Goal: Obtain resource: Download file/media

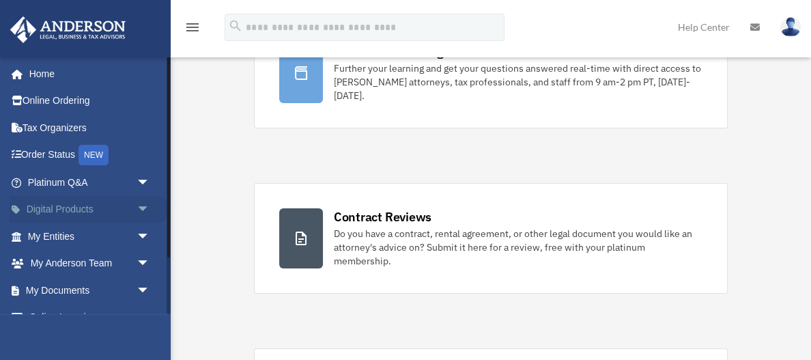
click at [140, 203] on span "arrow_drop_down" at bounding box center [150, 210] width 27 height 28
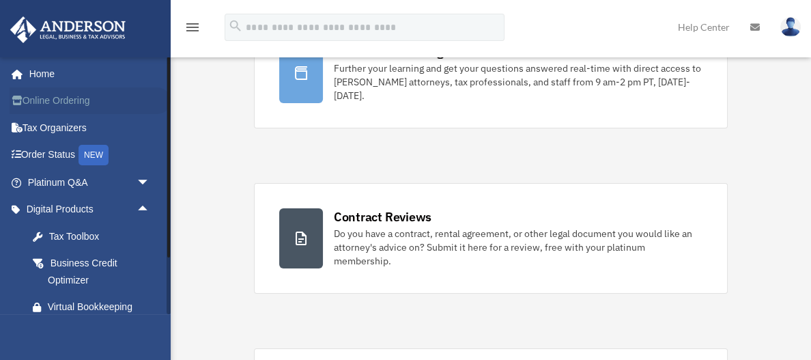
click at [113, 102] on link "Online Ordering" at bounding box center [90, 100] width 161 height 27
click at [141, 261] on div "Business Credit Optimizer" at bounding box center [101, 271] width 106 height 33
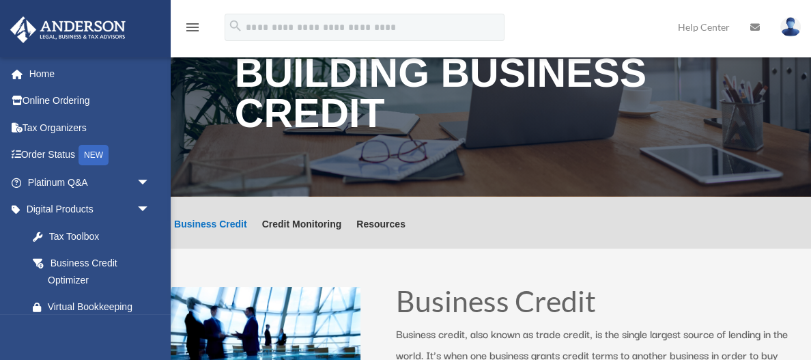
click at [68, 31] on img at bounding box center [68, 29] width 124 height 27
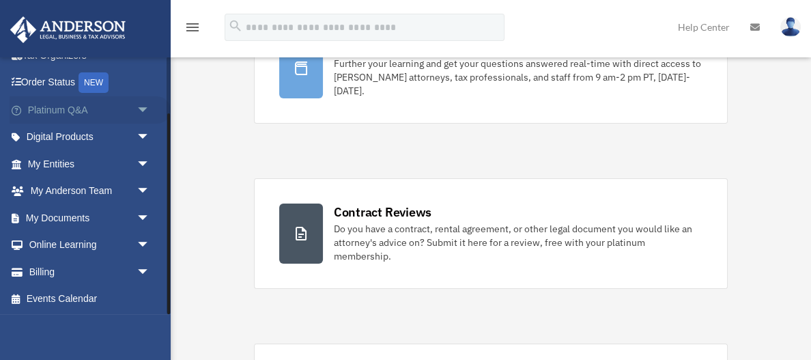
scroll to position [144, 0]
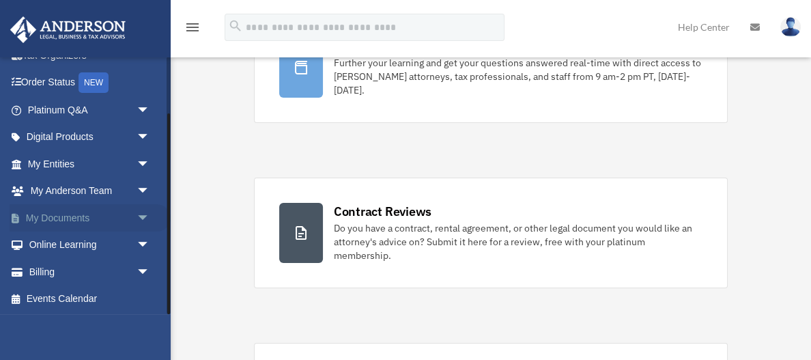
click at [144, 214] on span "arrow_drop_down" at bounding box center [150, 218] width 27 height 28
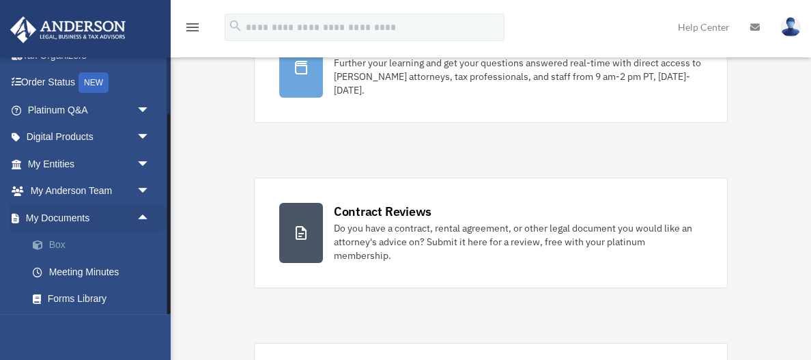
click at [57, 244] on link "Box" at bounding box center [95, 244] width 152 height 27
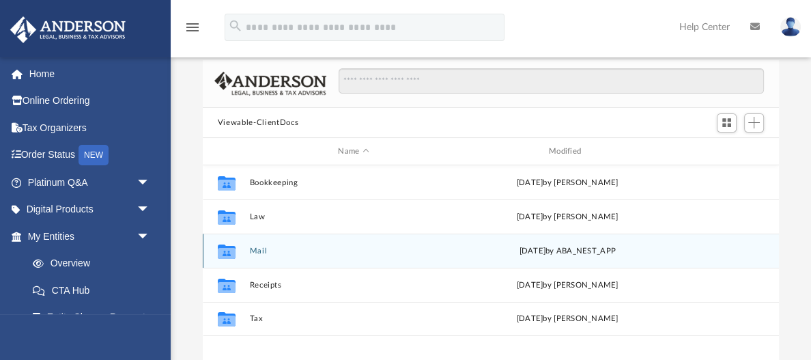
scroll to position [65, 0]
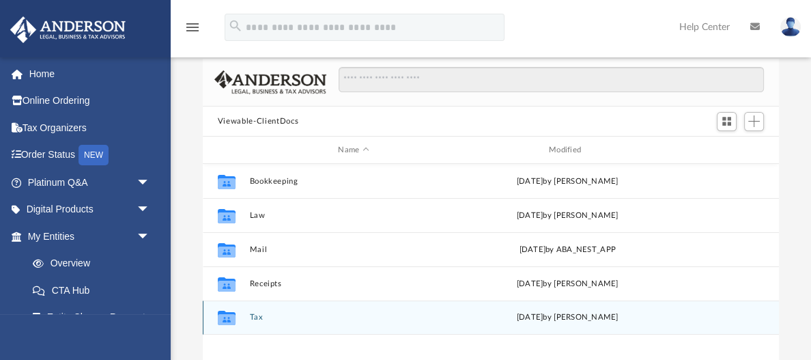
click at [257, 316] on button "Tax" at bounding box center [353, 317] width 208 height 9
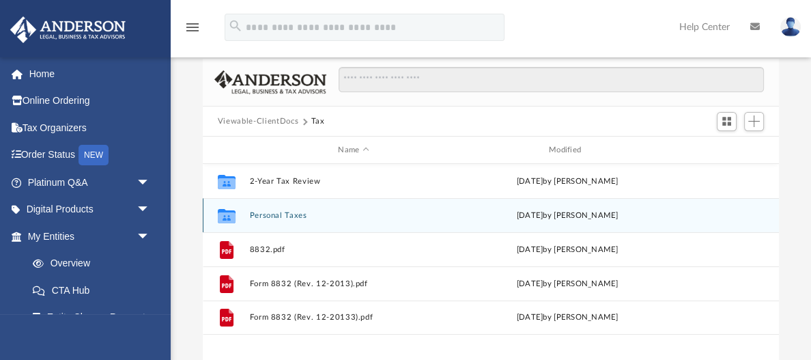
click at [276, 214] on button "Personal Taxes" at bounding box center [353, 215] width 208 height 9
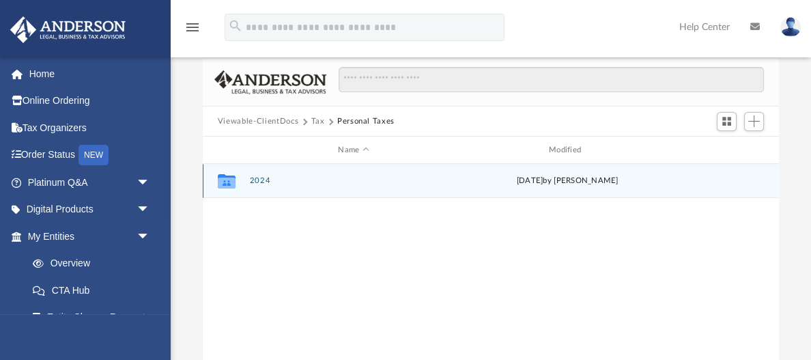
click at [258, 181] on button "2024" at bounding box center [353, 180] width 208 height 9
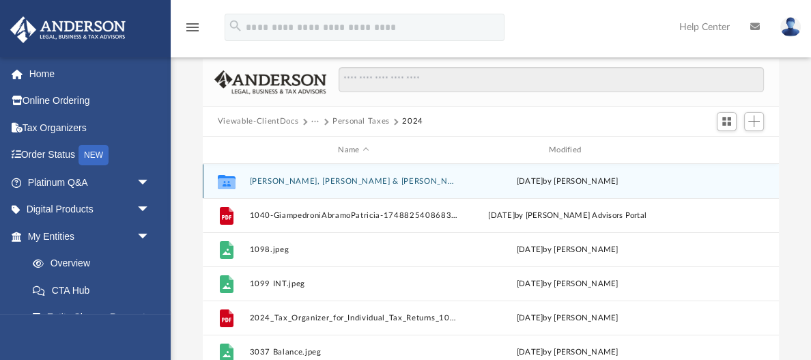
click at [258, 181] on button "Giampedroni, Abramo & Patricia" at bounding box center [353, 181] width 208 height 9
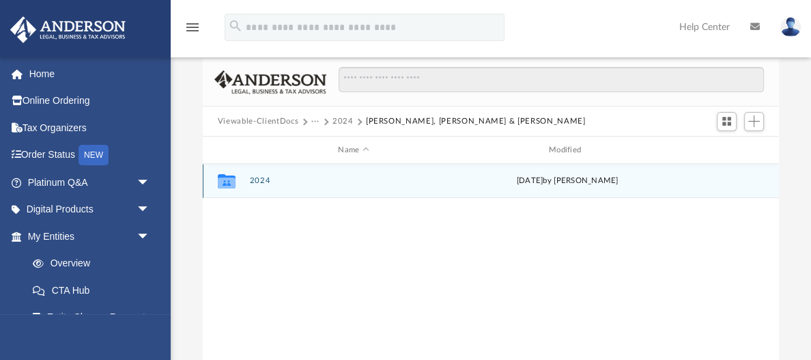
click at [259, 179] on button "2024" at bounding box center [353, 180] width 208 height 9
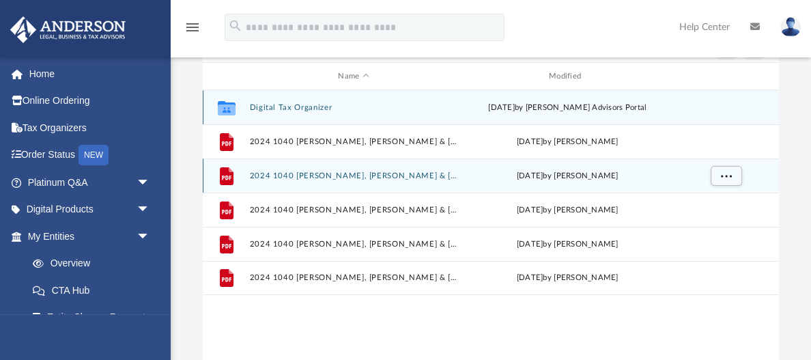
scroll to position [137, 0]
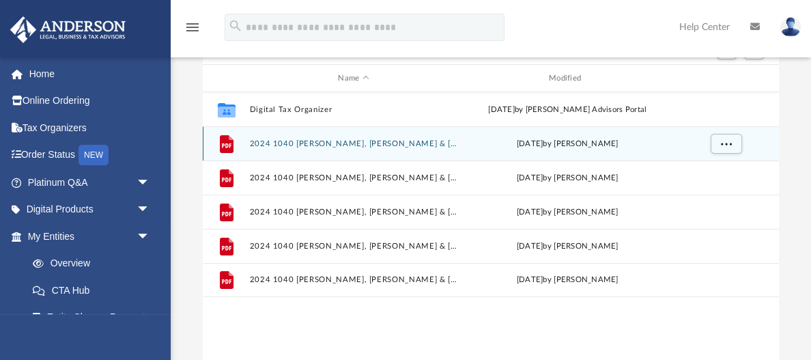
click at [339, 143] on button "2024 1040 Giampedroni, Abramo & Patricia - e-file authorization - please sign.p…" at bounding box center [353, 143] width 208 height 9
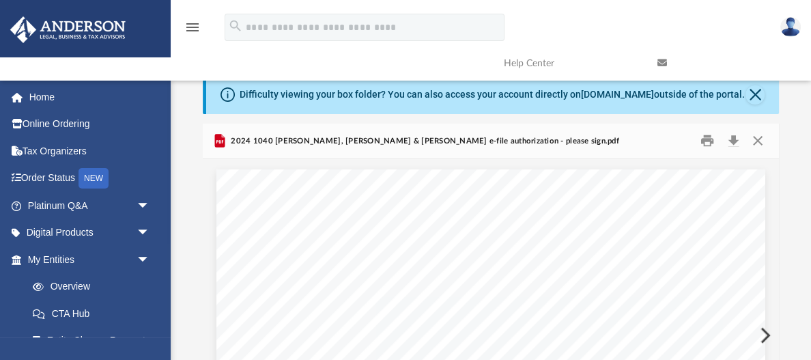
scroll to position [0, 0]
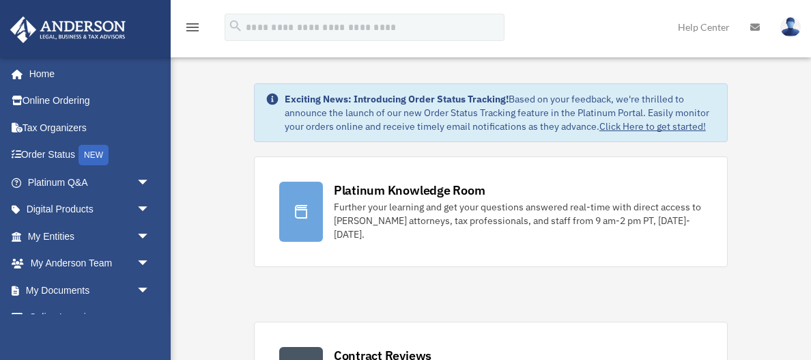
scroll to position [145, 0]
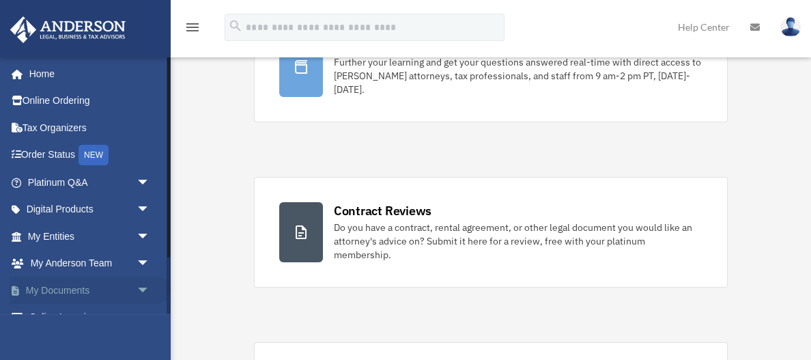
click at [144, 288] on span "arrow_drop_down" at bounding box center [150, 290] width 27 height 28
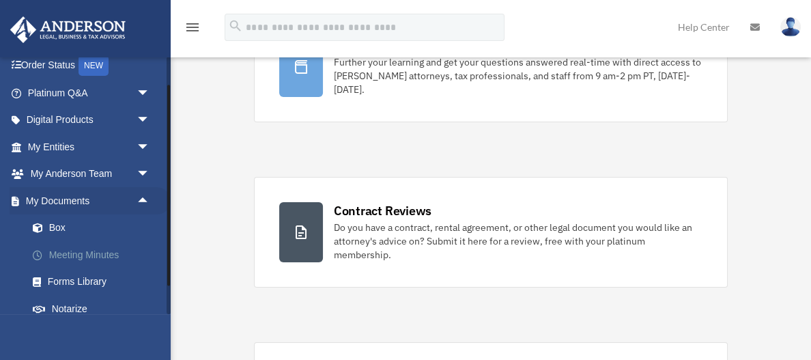
scroll to position [94, 0]
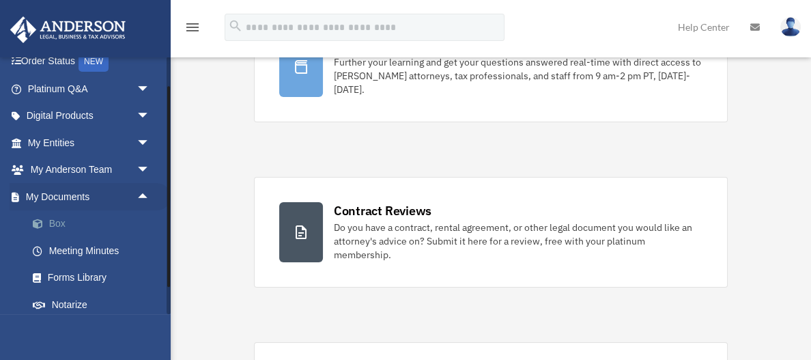
click at [64, 218] on link "Box" at bounding box center [95, 223] width 152 height 27
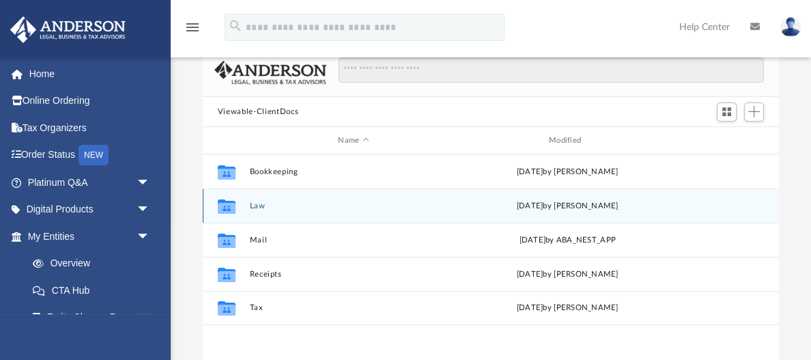
scroll to position [118, 0]
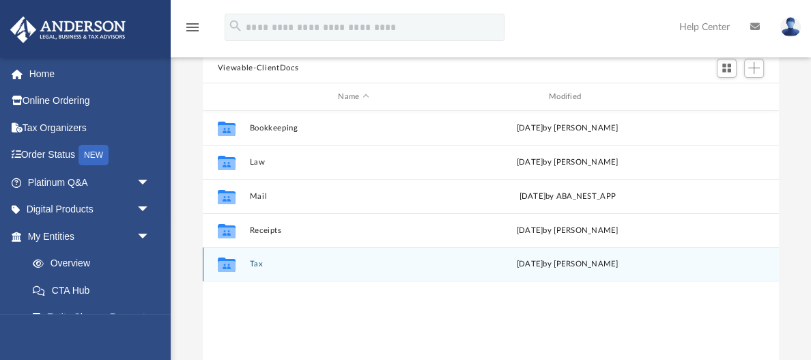
click at [255, 264] on button "Tax" at bounding box center [353, 263] width 208 height 9
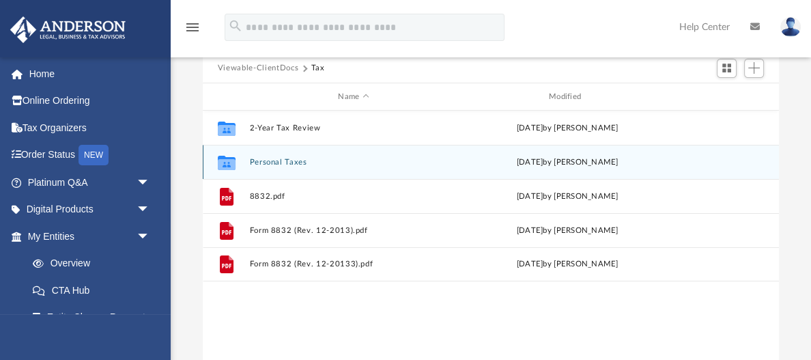
click at [283, 160] on button "Personal Taxes" at bounding box center [353, 162] width 208 height 9
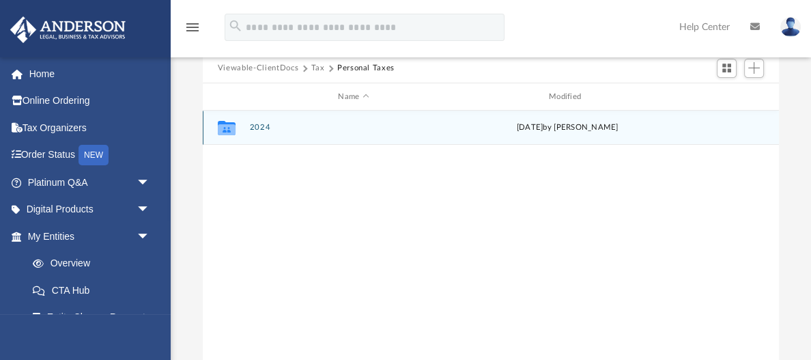
click at [264, 124] on button "2024" at bounding box center [353, 127] width 208 height 9
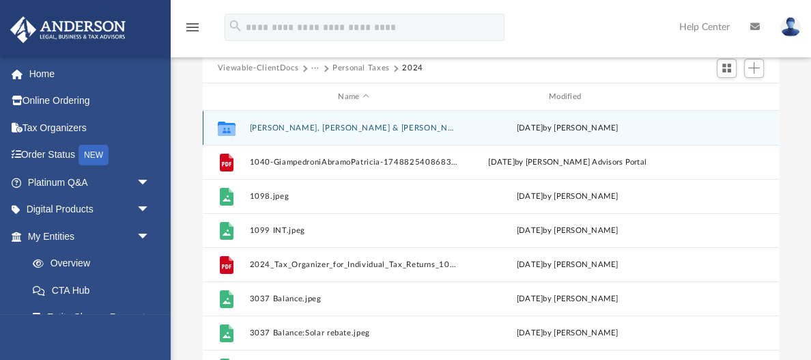
click at [331, 127] on button "Giampedroni, Abramo & Patricia" at bounding box center [353, 128] width 208 height 9
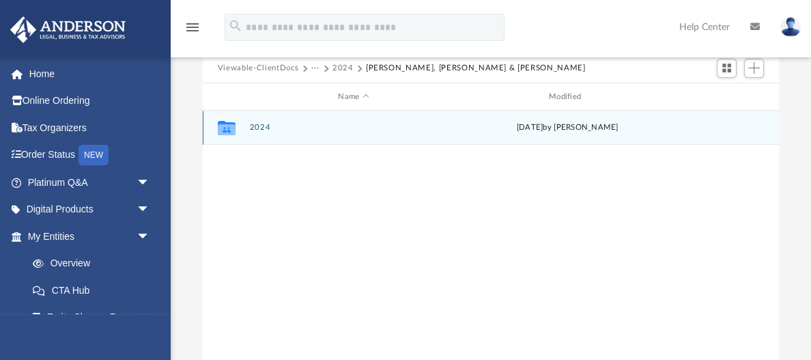
click at [259, 127] on button "2024" at bounding box center [353, 127] width 208 height 9
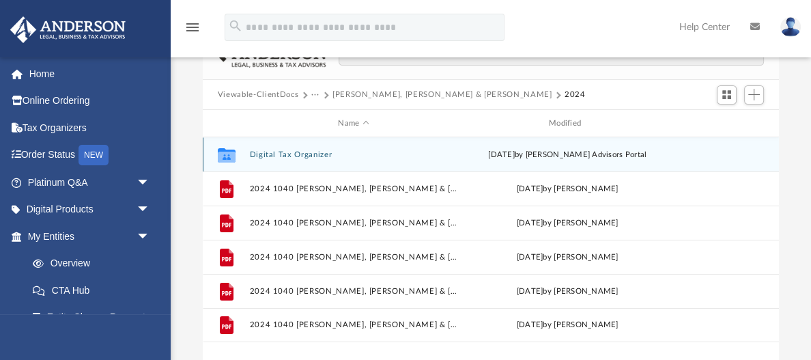
scroll to position [83, 0]
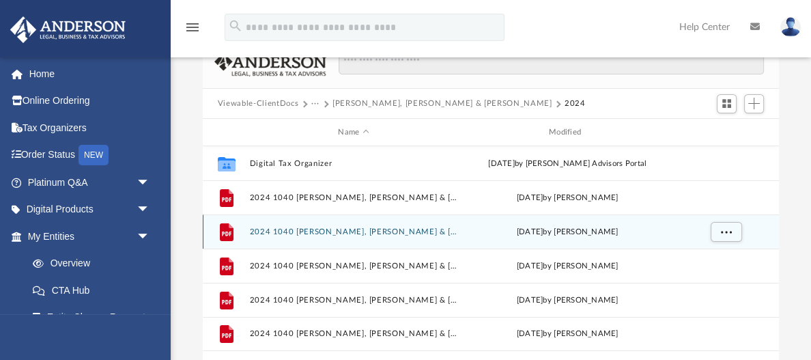
click at [397, 230] on button "2024 1040 Giampedroni, Abramo & Patricia - Filing Instructions.pdf" at bounding box center [353, 231] width 208 height 9
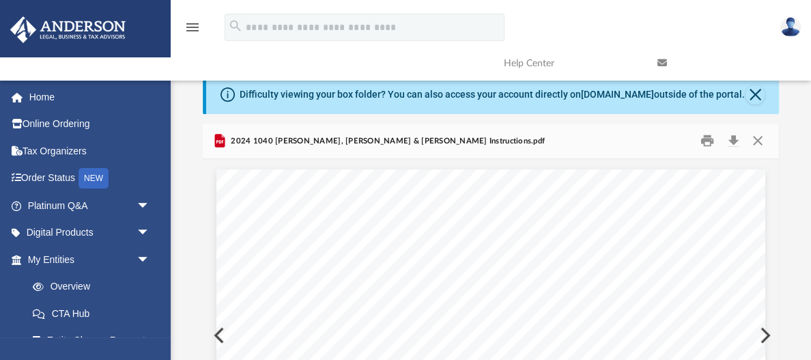
scroll to position [0, 0]
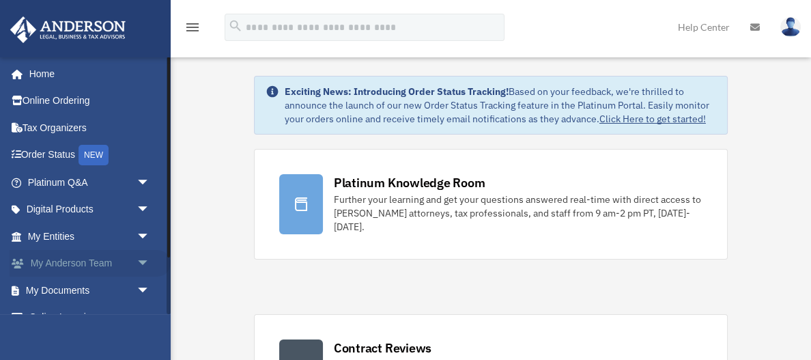
scroll to position [4, 0]
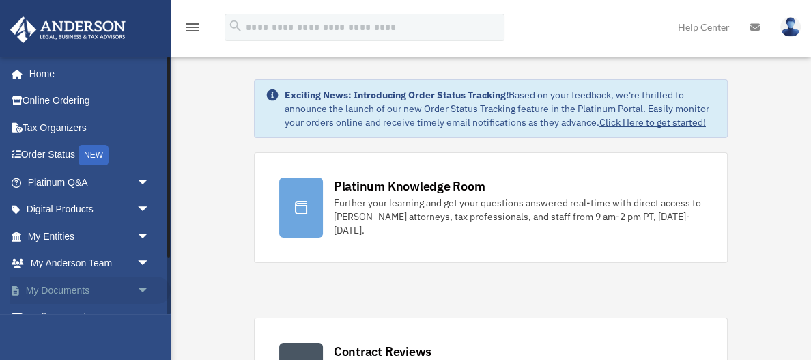
click at [145, 291] on span "arrow_drop_down" at bounding box center [150, 290] width 27 height 28
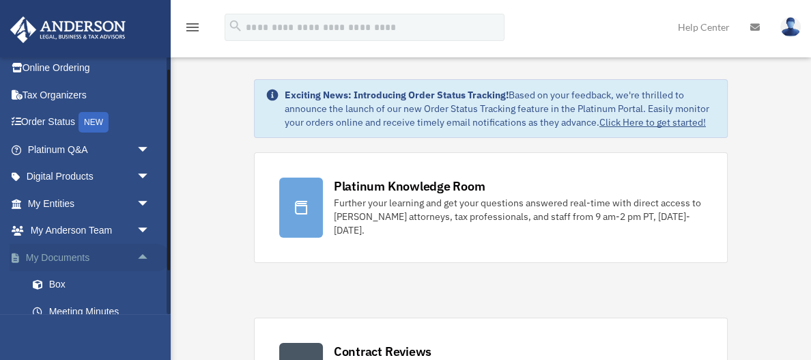
scroll to position [41, 0]
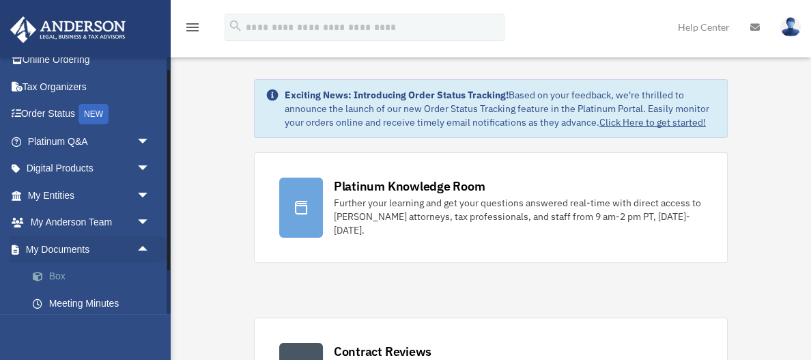
click at [87, 276] on link "Box" at bounding box center [95, 276] width 152 height 27
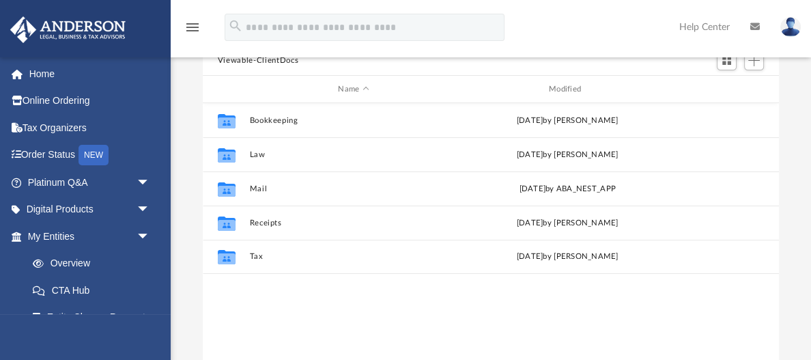
scroll to position [141, 0]
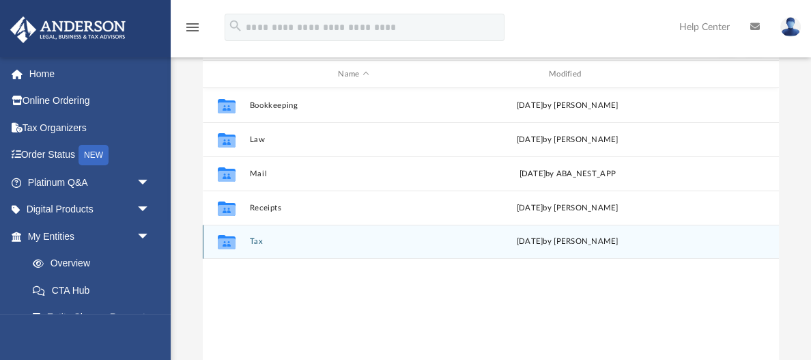
click at [252, 241] on button "Tax" at bounding box center [353, 241] width 208 height 9
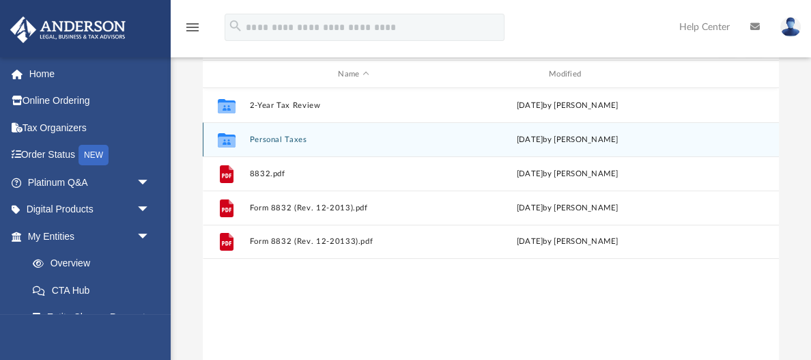
click at [274, 138] on button "Personal Taxes" at bounding box center [353, 139] width 208 height 9
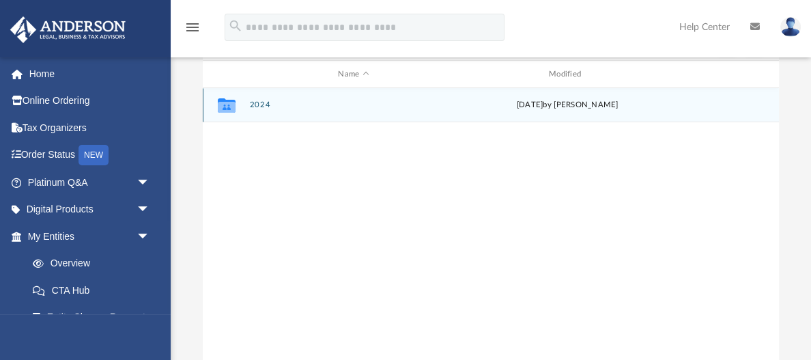
click at [261, 103] on button "2024" at bounding box center [353, 104] width 208 height 9
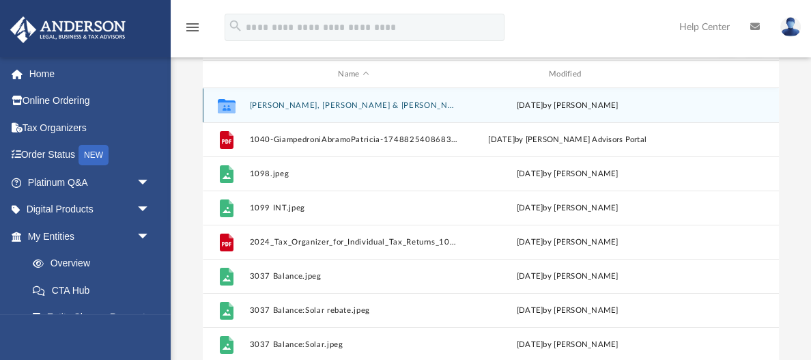
click at [261, 103] on button "Giampedroni, Abramo & Patricia" at bounding box center [353, 105] width 208 height 9
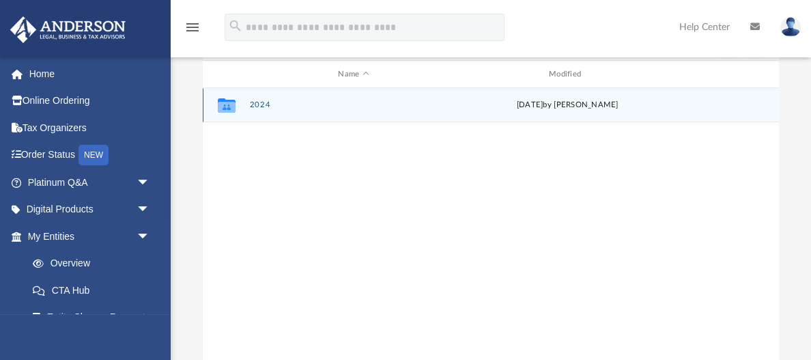
click at [261, 103] on button "2024" at bounding box center [353, 104] width 208 height 9
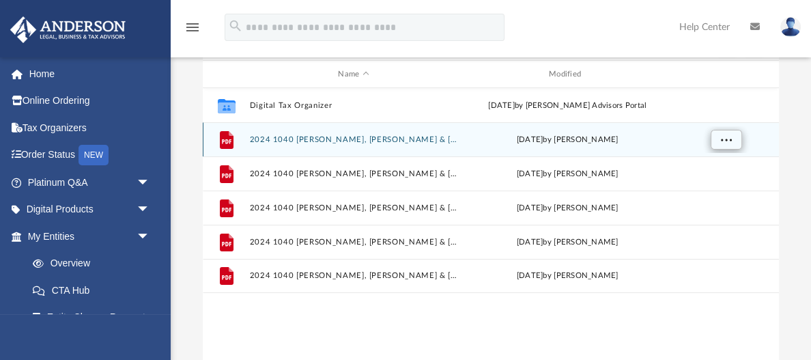
click at [726, 139] on span "More options" at bounding box center [725, 139] width 11 height 8
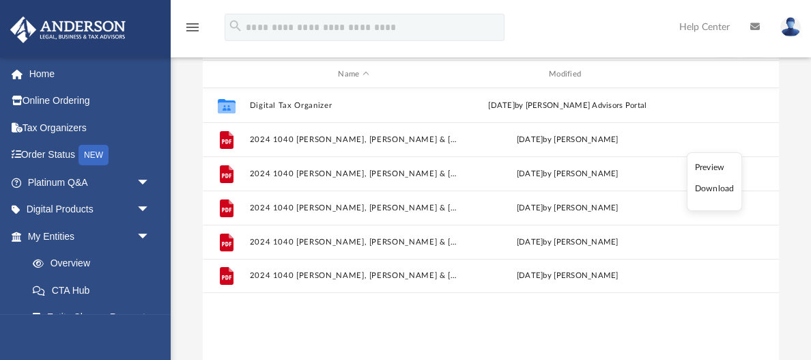
click at [715, 190] on li "Download" at bounding box center [714, 189] width 40 height 14
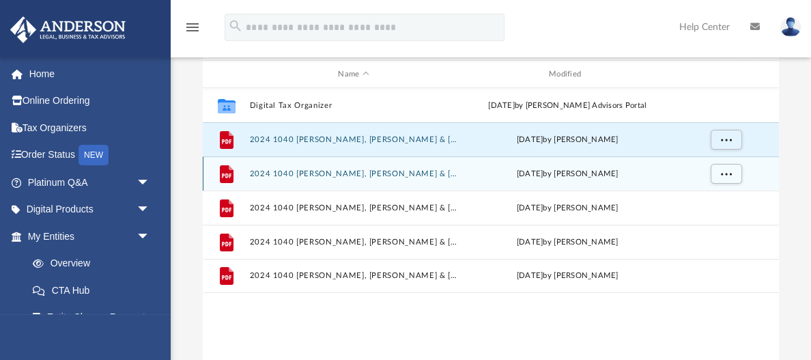
click at [323, 172] on button "2024 1040 Giampedroni, Abramo & Patricia - Filing Instructions.pdf" at bounding box center [353, 173] width 208 height 9
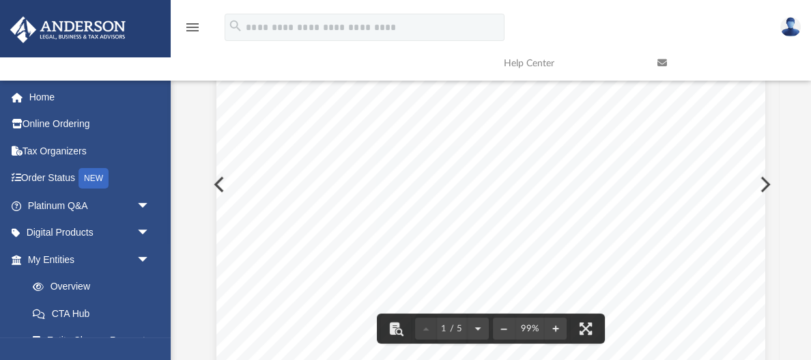
scroll to position [0, 0]
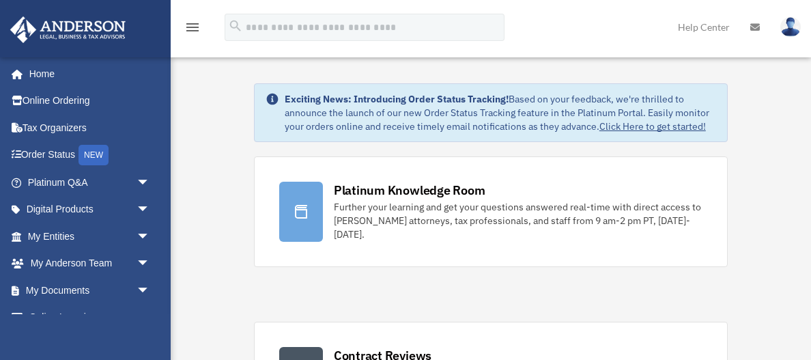
scroll to position [5, 0]
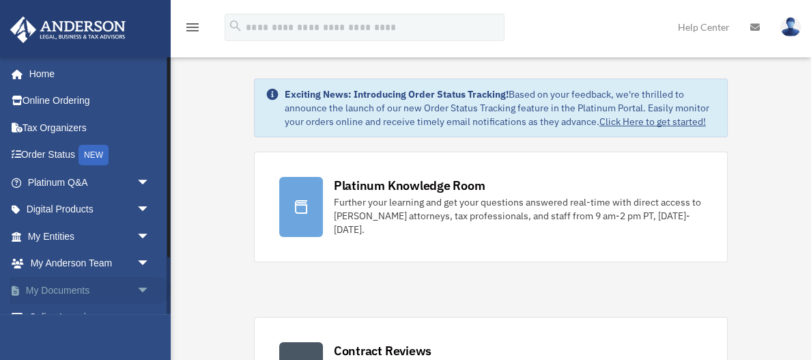
click at [141, 288] on span "arrow_drop_down" at bounding box center [150, 290] width 27 height 28
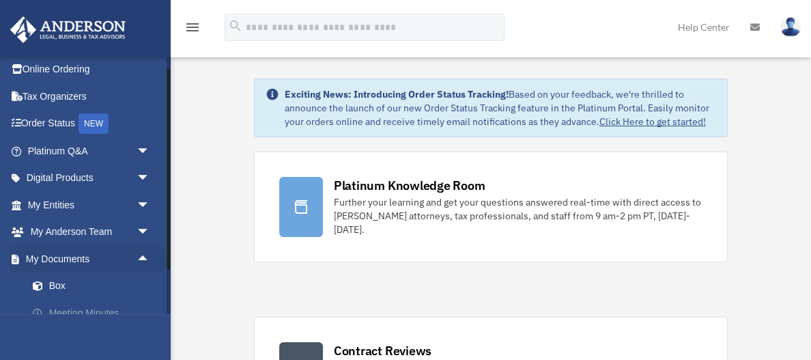
scroll to position [46, 0]
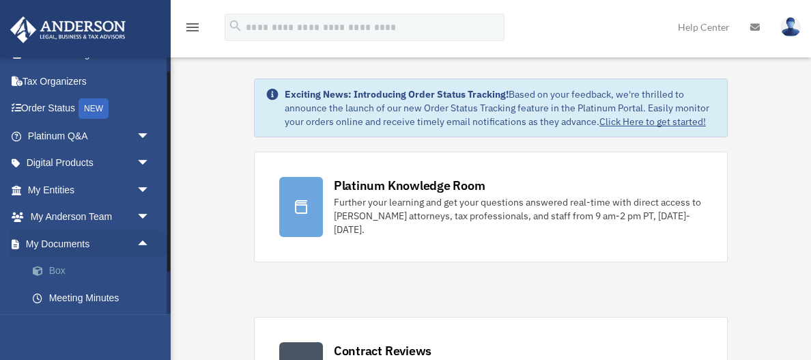
click at [94, 271] on link "Box" at bounding box center [95, 270] width 152 height 27
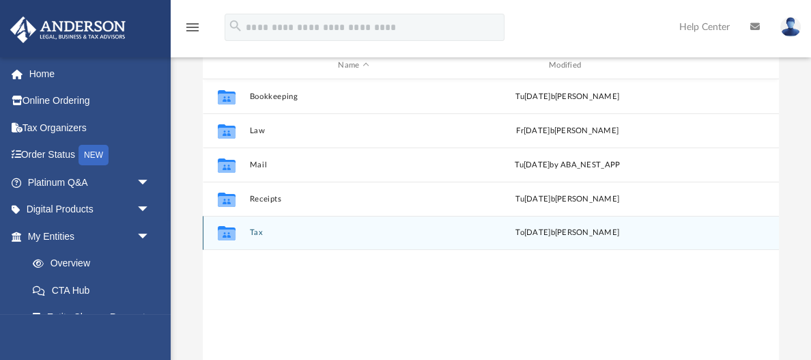
scroll to position [154, 0]
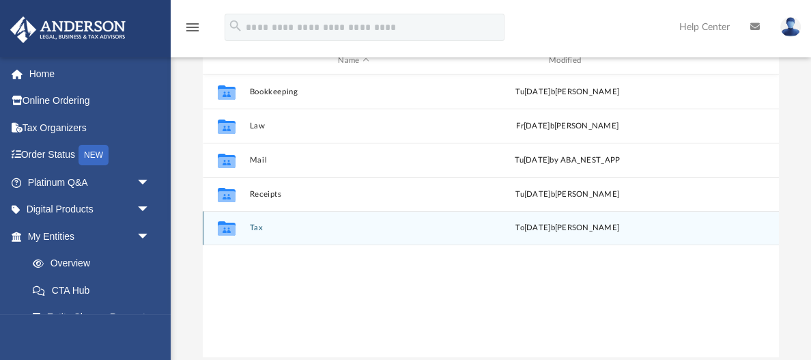
click at [257, 226] on button "Tax" at bounding box center [353, 227] width 208 height 9
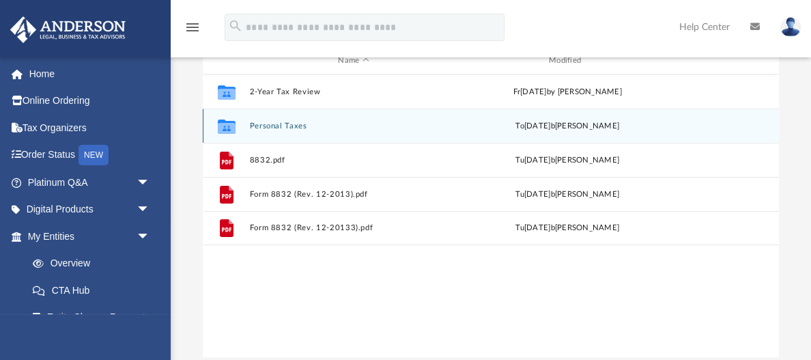
click at [261, 127] on button "Personal Taxes" at bounding box center [353, 126] width 208 height 9
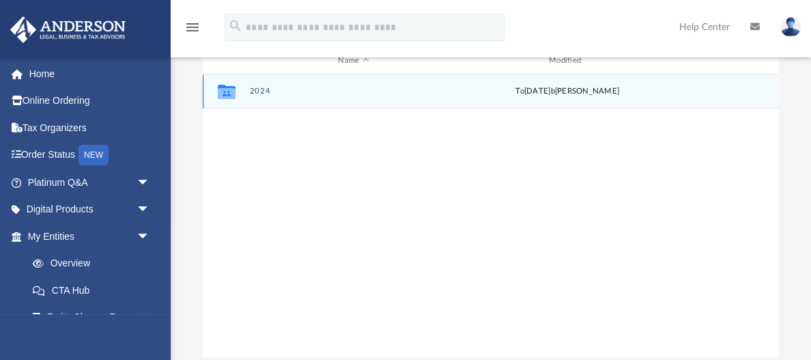
click at [259, 89] on button "2024" at bounding box center [353, 91] width 208 height 9
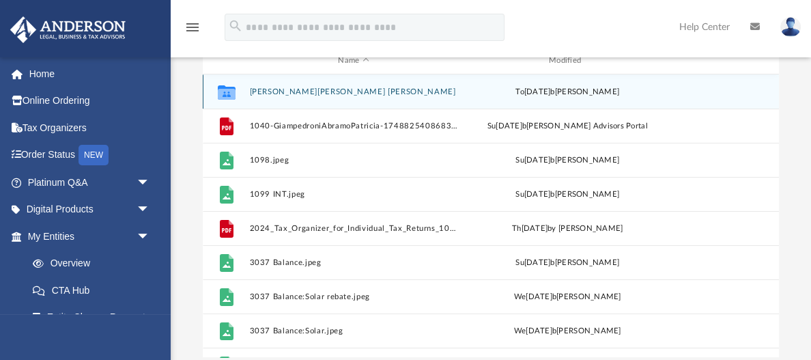
click at [287, 87] on button "Giampedroni, Abramo & Patricia" at bounding box center [353, 91] width 208 height 9
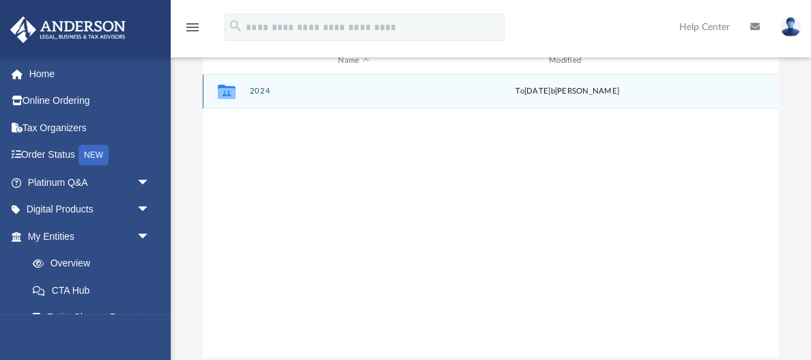
click at [266, 89] on button "2024" at bounding box center [353, 91] width 208 height 9
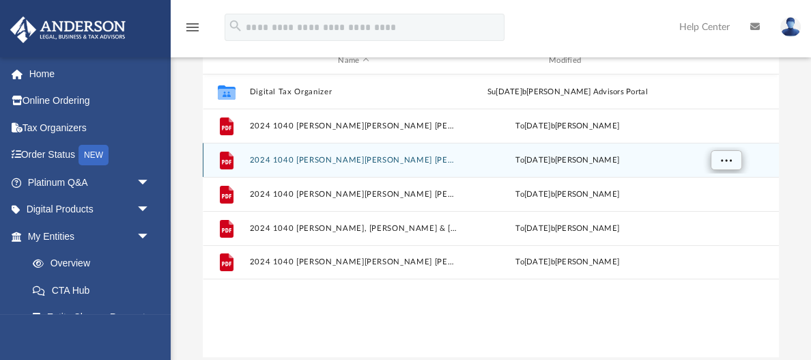
click at [724, 158] on span "More options" at bounding box center [725, 160] width 11 height 8
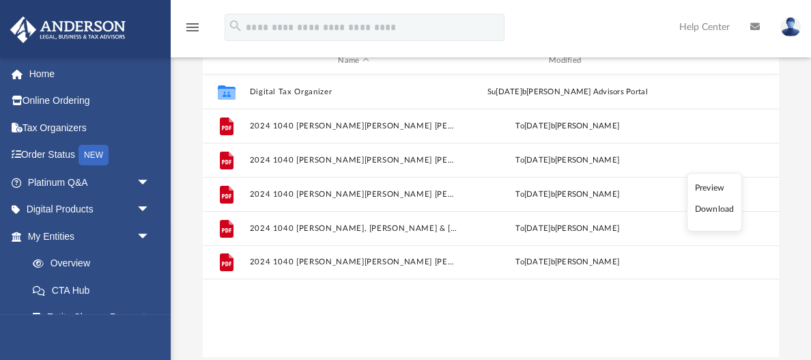
click at [710, 210] on li "Download" at bounding box center [714, 209] width 40 height 14
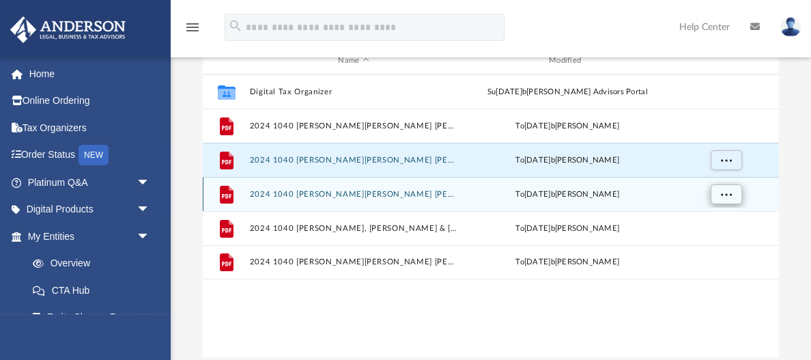
click at [733, 195] on button "More options" at bounding box center [725, 194] width 31 height 20
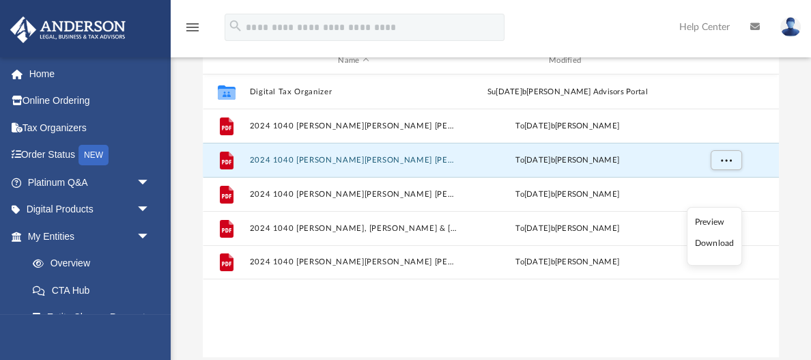
click at [709, 246] on li "Download" at bounding box center [714, 243] width 40 height 14
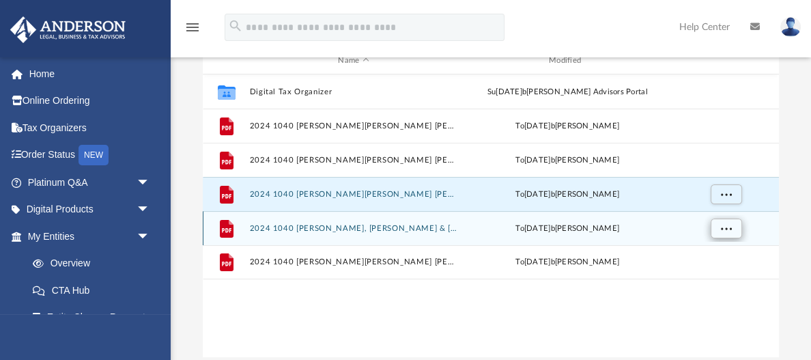
click at [728, 225] on span "More options" at bounding box center [725, 228] width 11 height 8
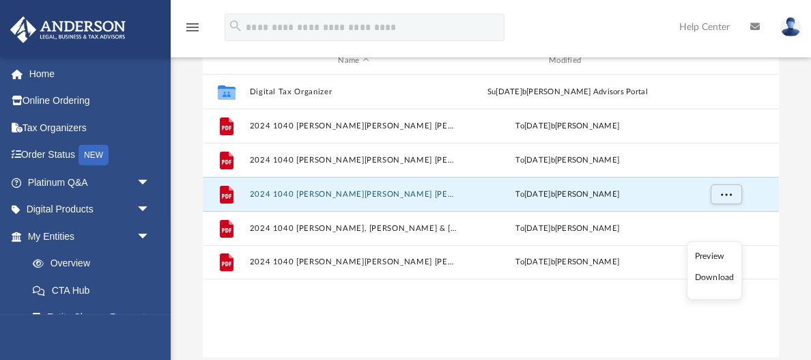
click at [715, 280] on li "Download" at bounding box center [714, 277] width 40 height 14
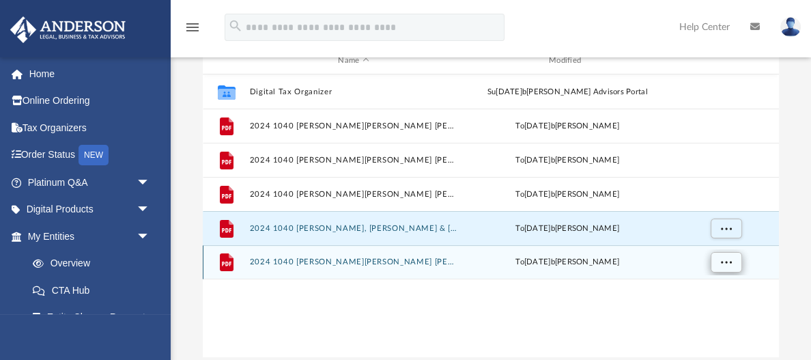
click at [728, 261] on span "More options" at bounding box center [725, 262] width 11 height 8
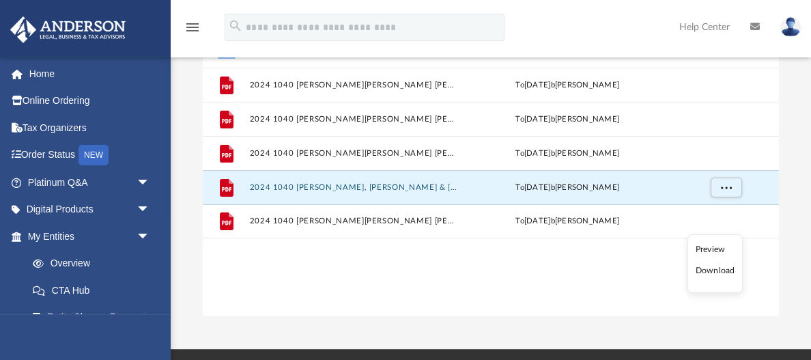
scroll to position [200, 0]
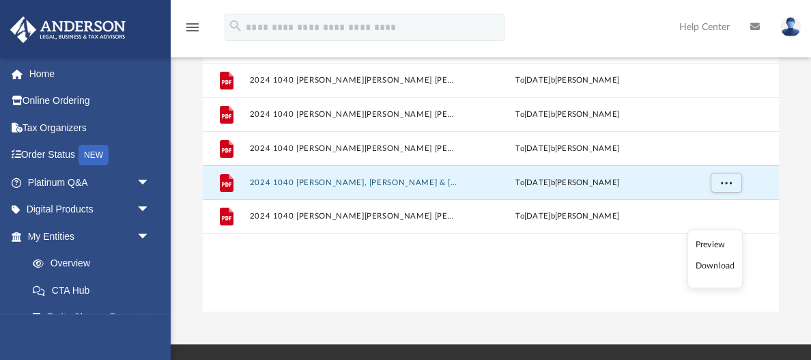
click at [716, 267] on li "Download" at bounding box center [716, 266] width 40 height 14
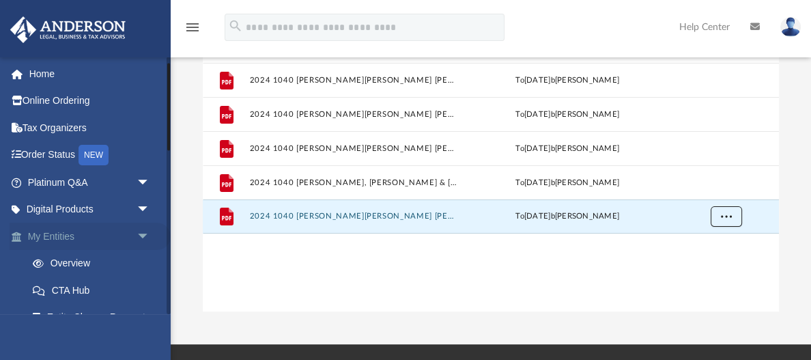
scroll to position [45, 0]
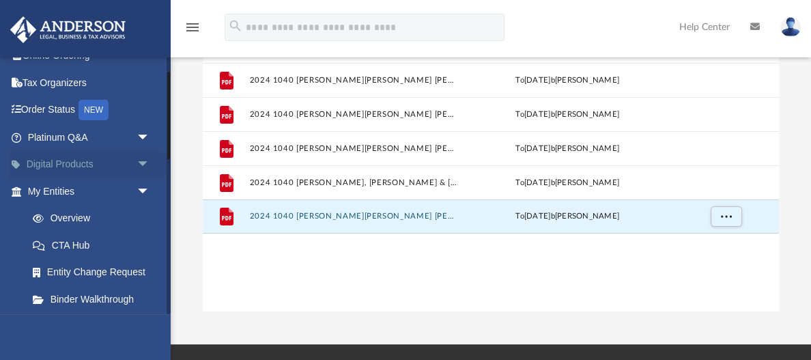
click at [141, 160] on span "arrow_drop_down" at bounding box center [150, 165] width 27 height 28
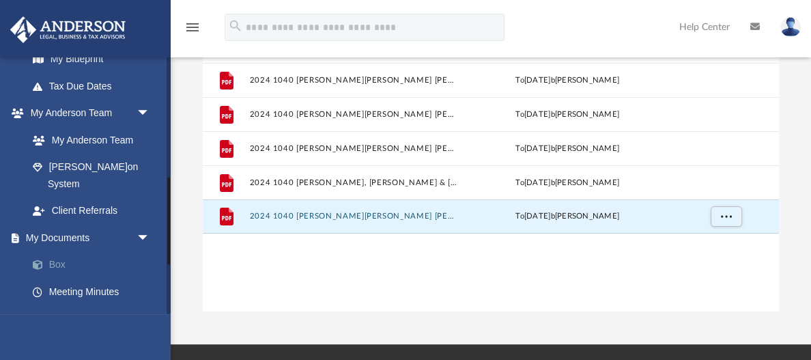
scroll to position [464, 0]
click at [49, 251] on link "Box" at bounding box center [95, 264] width 152 height 27
click at [54, 251] on link "Box" at bounding box center [95, 264] width 152 height 27
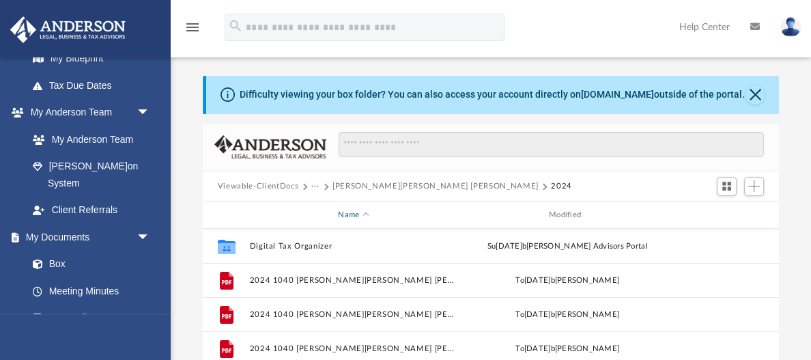
scroll to position [0, 0]
click at [277, 184] on button "Viewable-ClientDocs" at bounding box center [258, 186] width 81 height 12
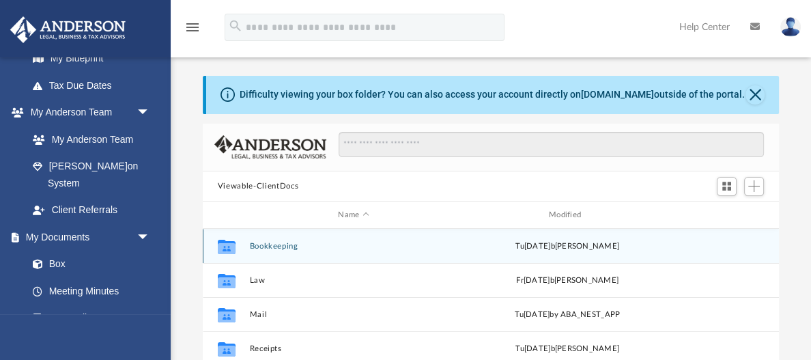
click at [282, 248] on button "Bookkeeping" at bounding box center [353, 246] width 208 height 9
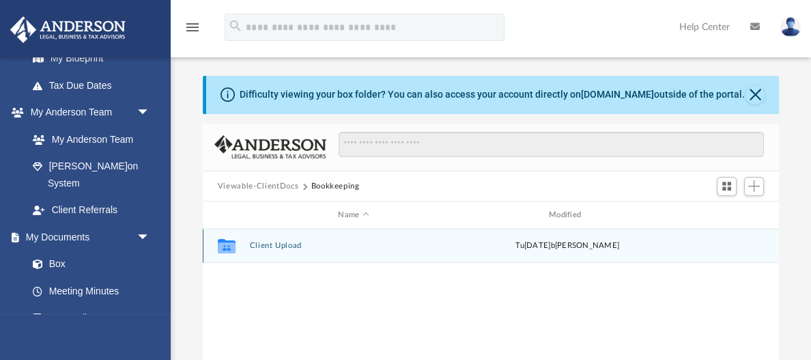
click at [287, 244] on button "Client Upload" at bounding box center [353, 245] width 208 height 9
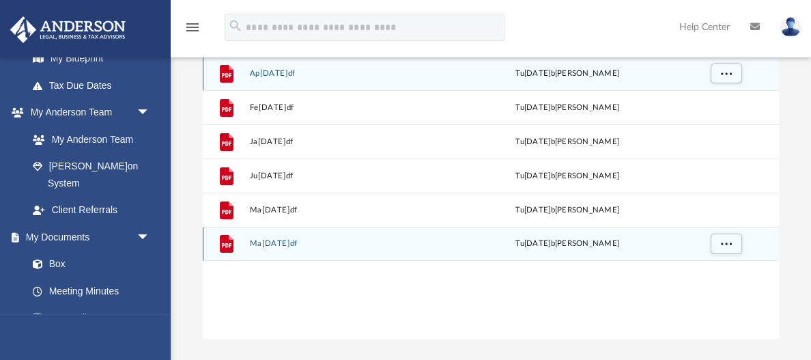
scroll to position [173, 0]
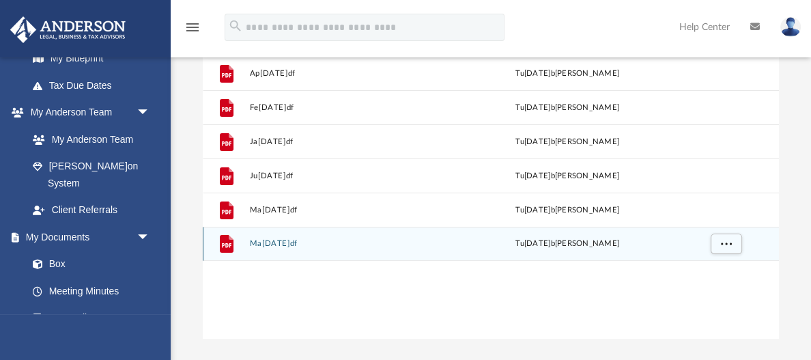
click at [279, 244] on button "May2025.pdf" at bounding box center [353, 243] width 208 height 9
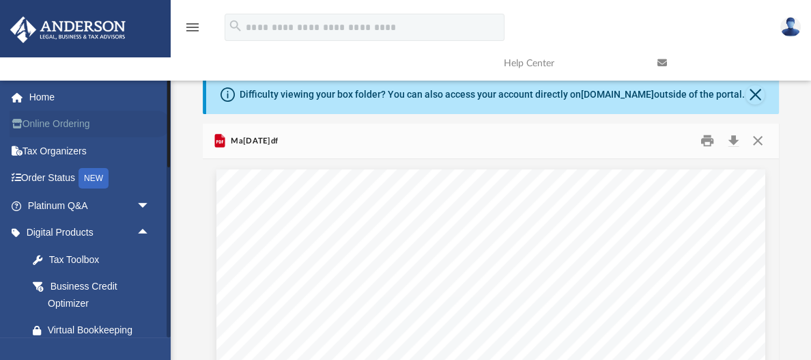
scroll to position [0, 0]
click at [41, 93] on link "Home" at bounding box center [90, 96] width 161 height 27
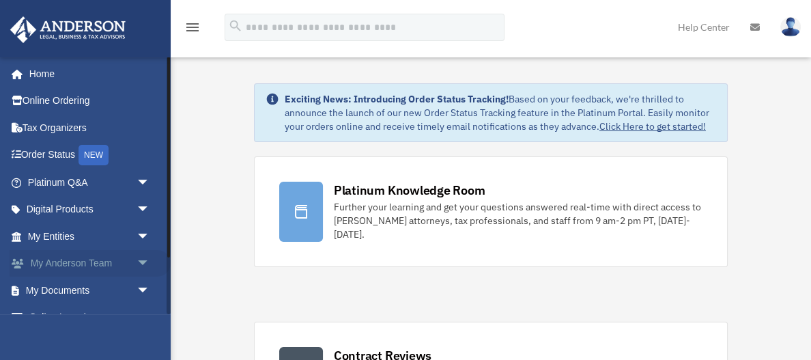
click at [137, 265] on span "arrow_drop_down" at bounding box center [150, 264] width 27 height 28
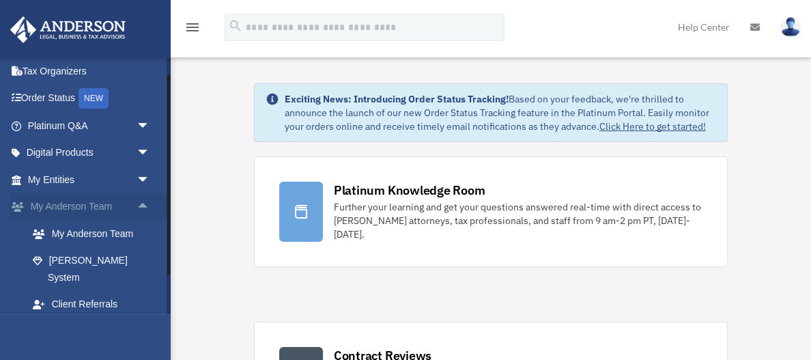
scroll to position [59, 0]
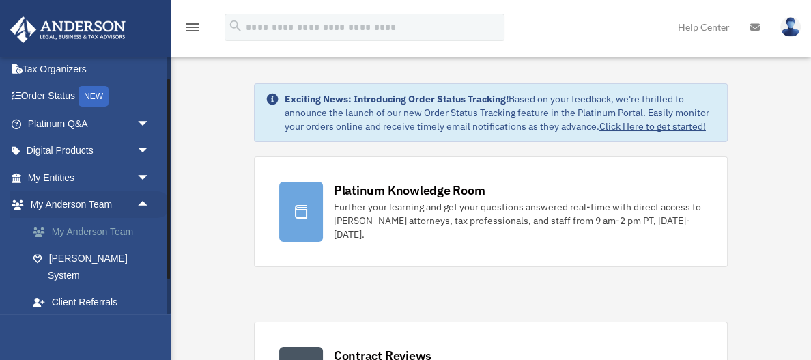
click at [118, 233] on link "My Anderson Team" at bounding box center [95, 231] width 152 height 27
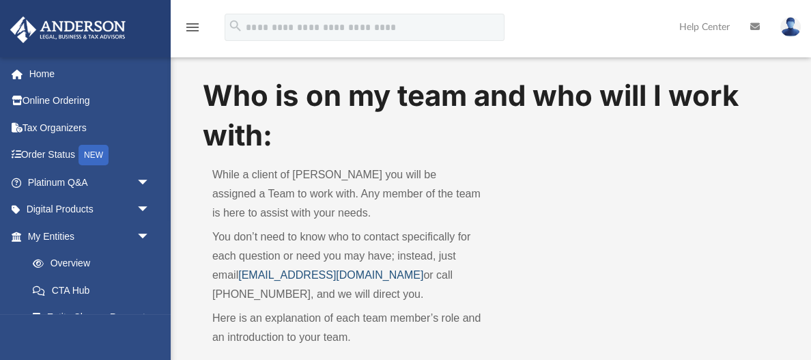
click at [275, 271] on link "[EMAIL_ADDRESS][DOMAIN_NAME]" at bounding box center [330, 275] width 185 height 12
